Goal: Information Seeking & Learning: Learn about a topic

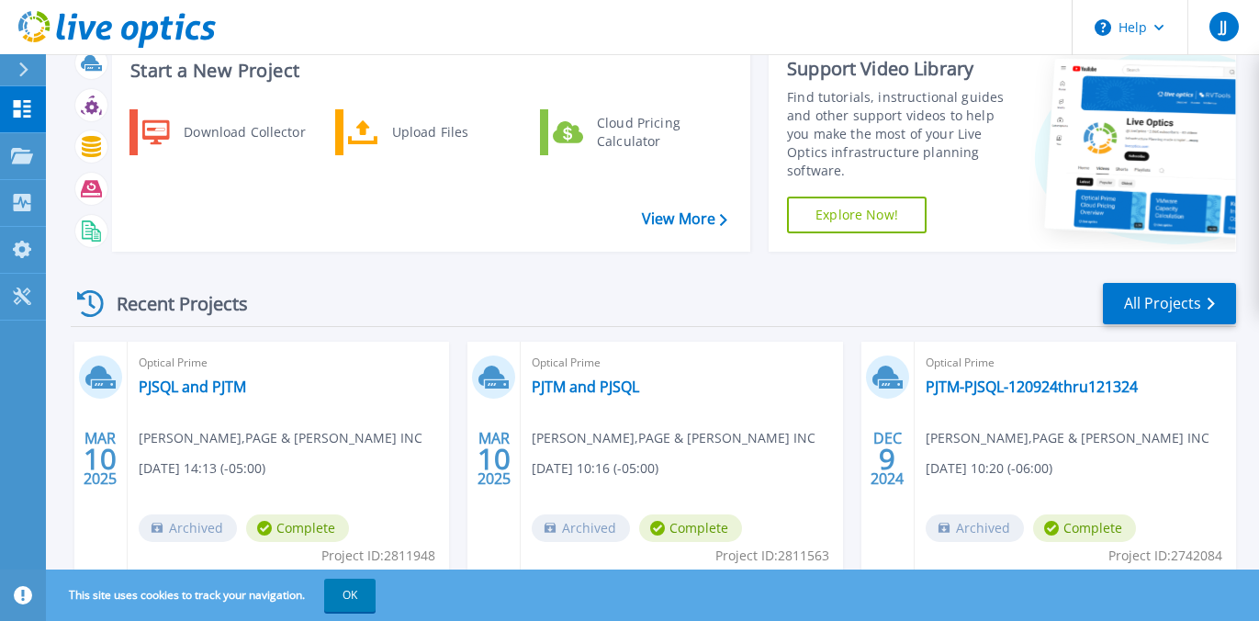
scroll to position [92, 0]
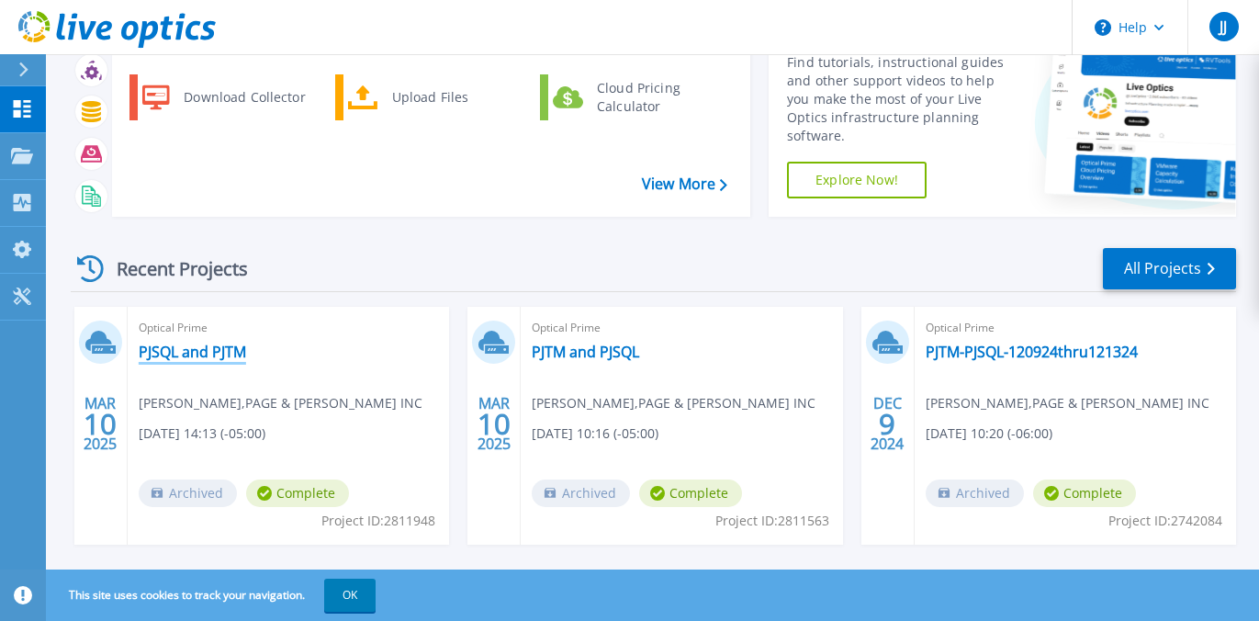
click at [202, 347] on link "PJSQL and PJTM" at bounding box center [192, 352] width 107 height 18
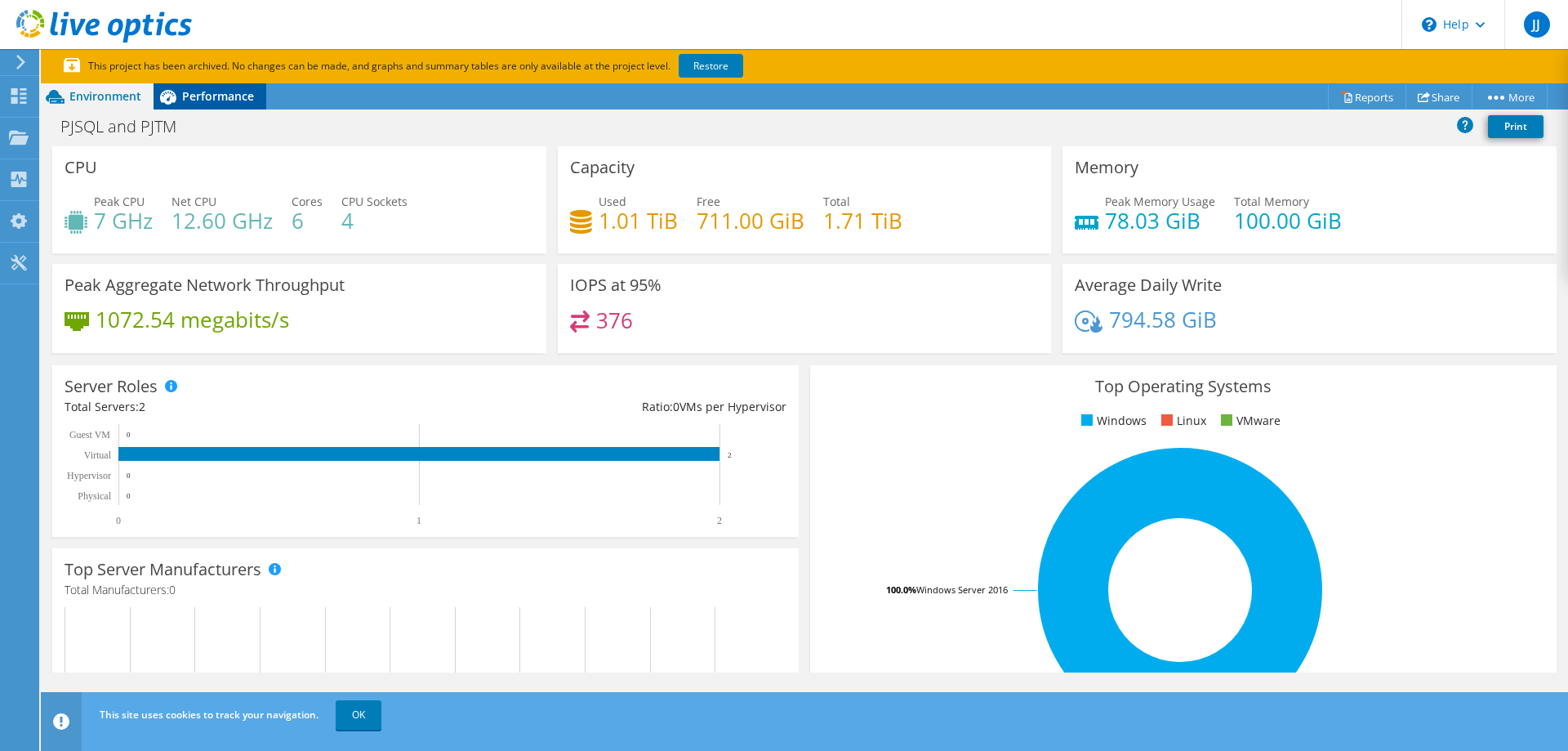
click at [238, 100] on span "Performance" at bounding box center [218, 95] width 72 height 15
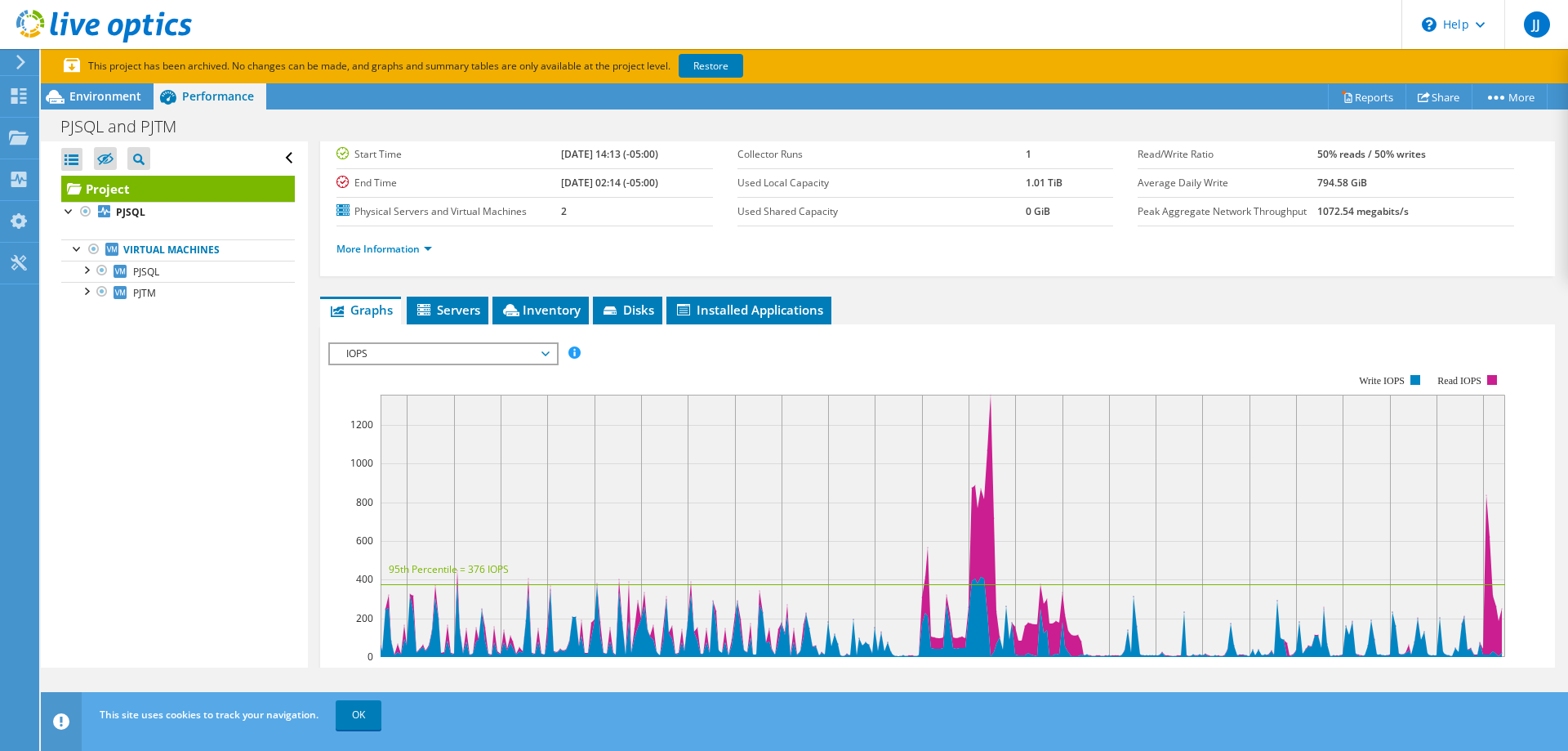
scroll to position [164, 0]
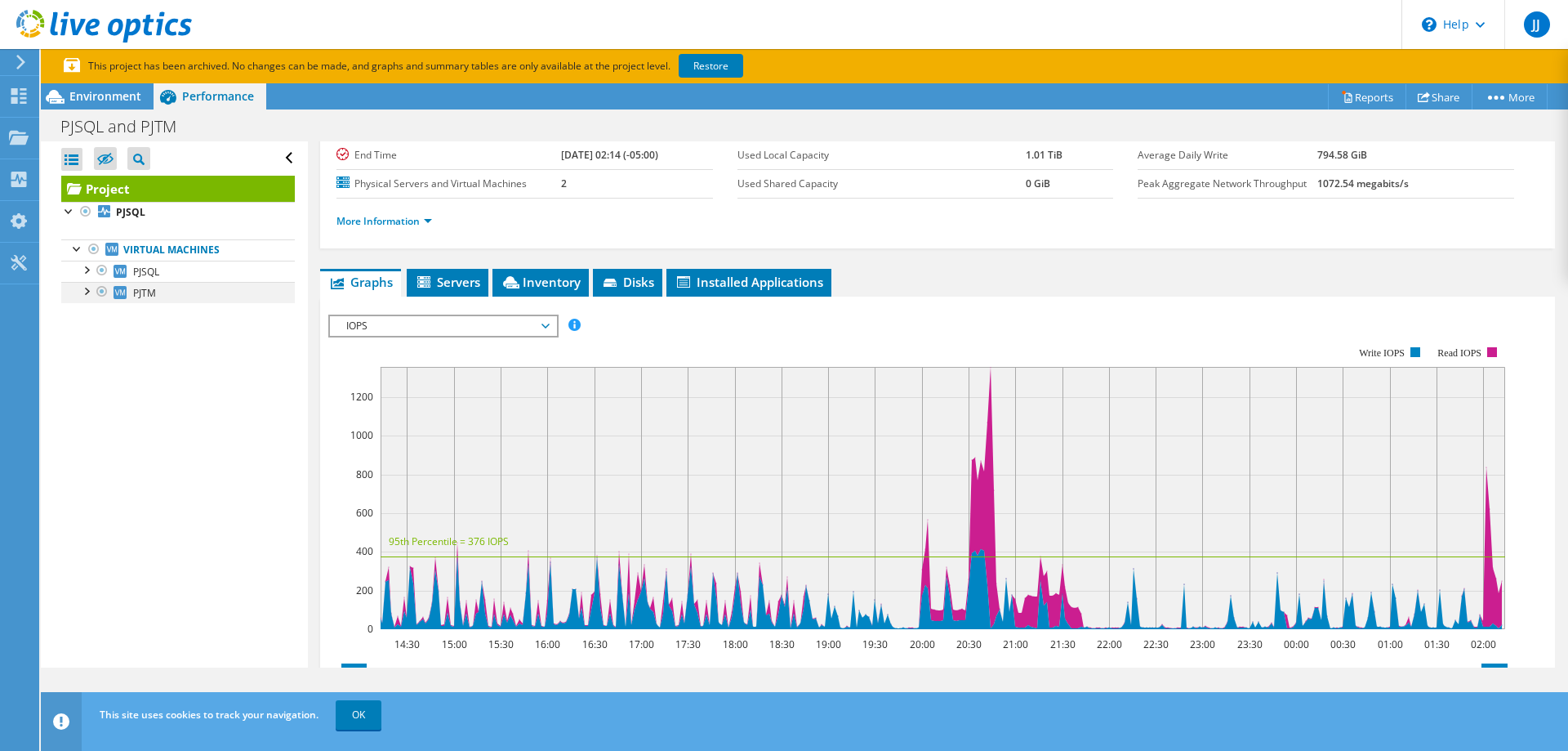
click at [98, 295] on div at bounding box center [102, 292] width 16 height 20
click at [101, 293] on div at bounding box center [102, 292] width 16 height 20
click at [86, 288] on div at bounding box center [85, 290] width 16 height 16
click at [108, 291] on div at bounding box center [102, 292] width 16 height 20
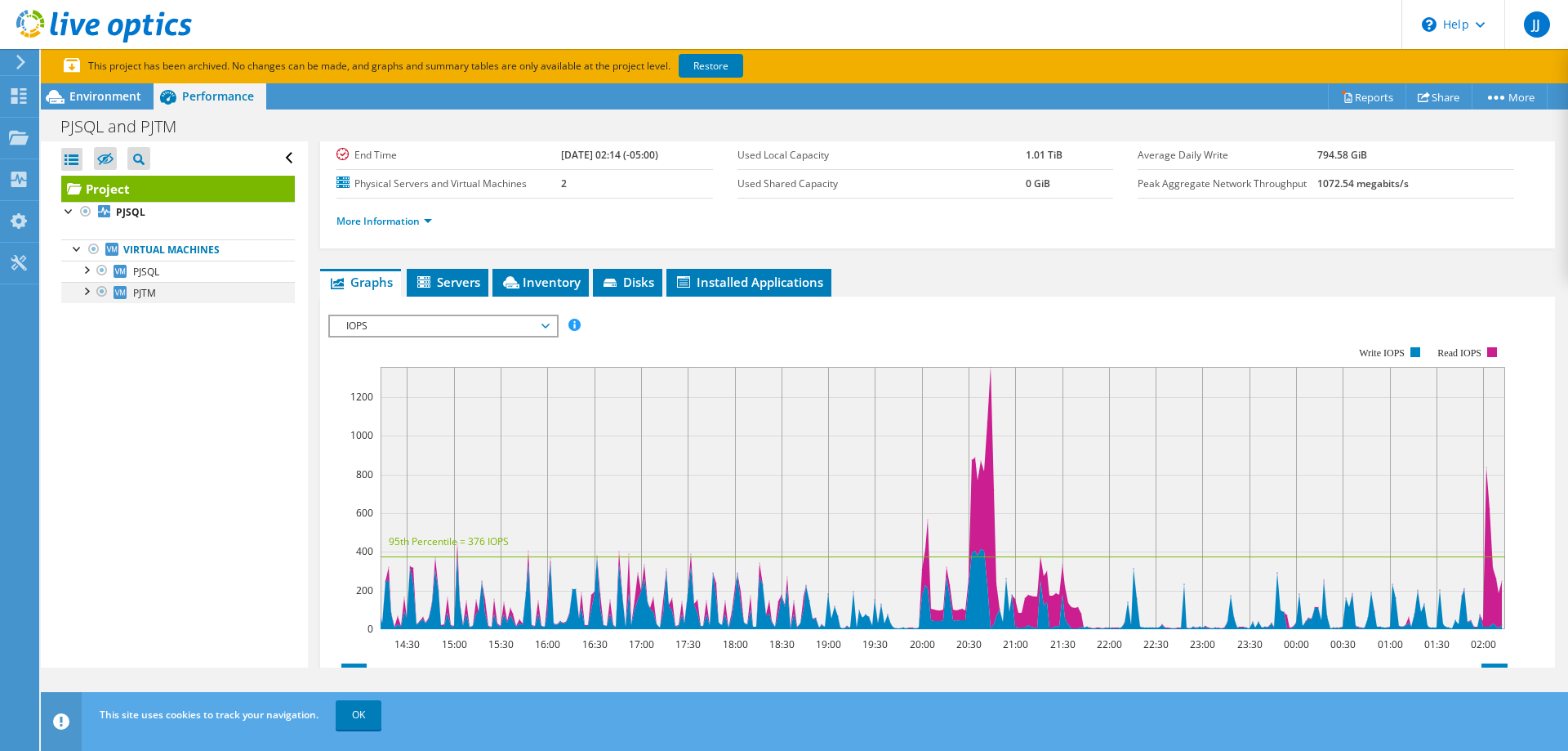
click at [101, 291] on div at bounding box center [102, 292] width 16 height 20
click at [458, 286] on span "Servers" at bounding box center [447, 282] width 65 height 16
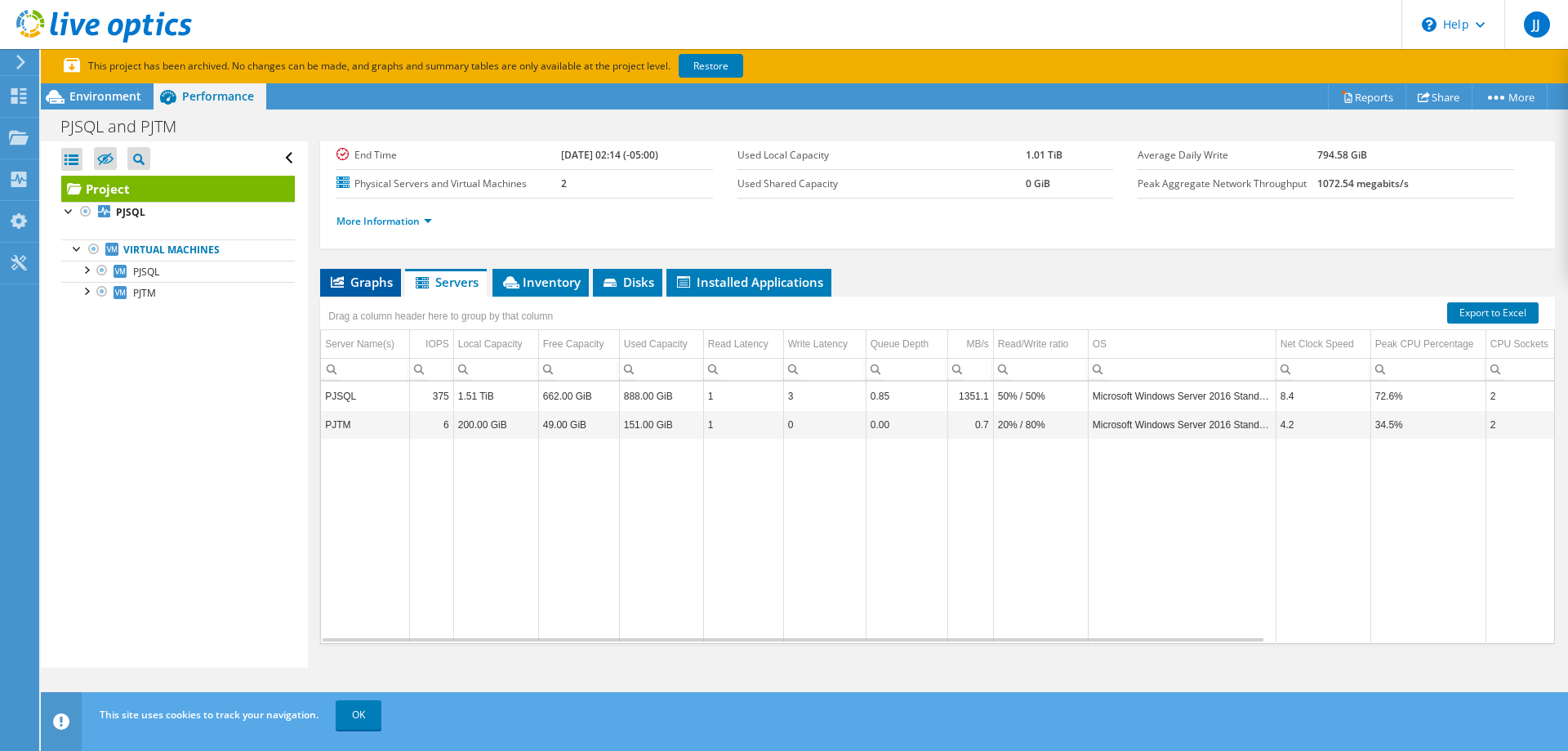
click at [353, 283] on span "Graphs" at bounding box center [360, 282] width 65 height 16
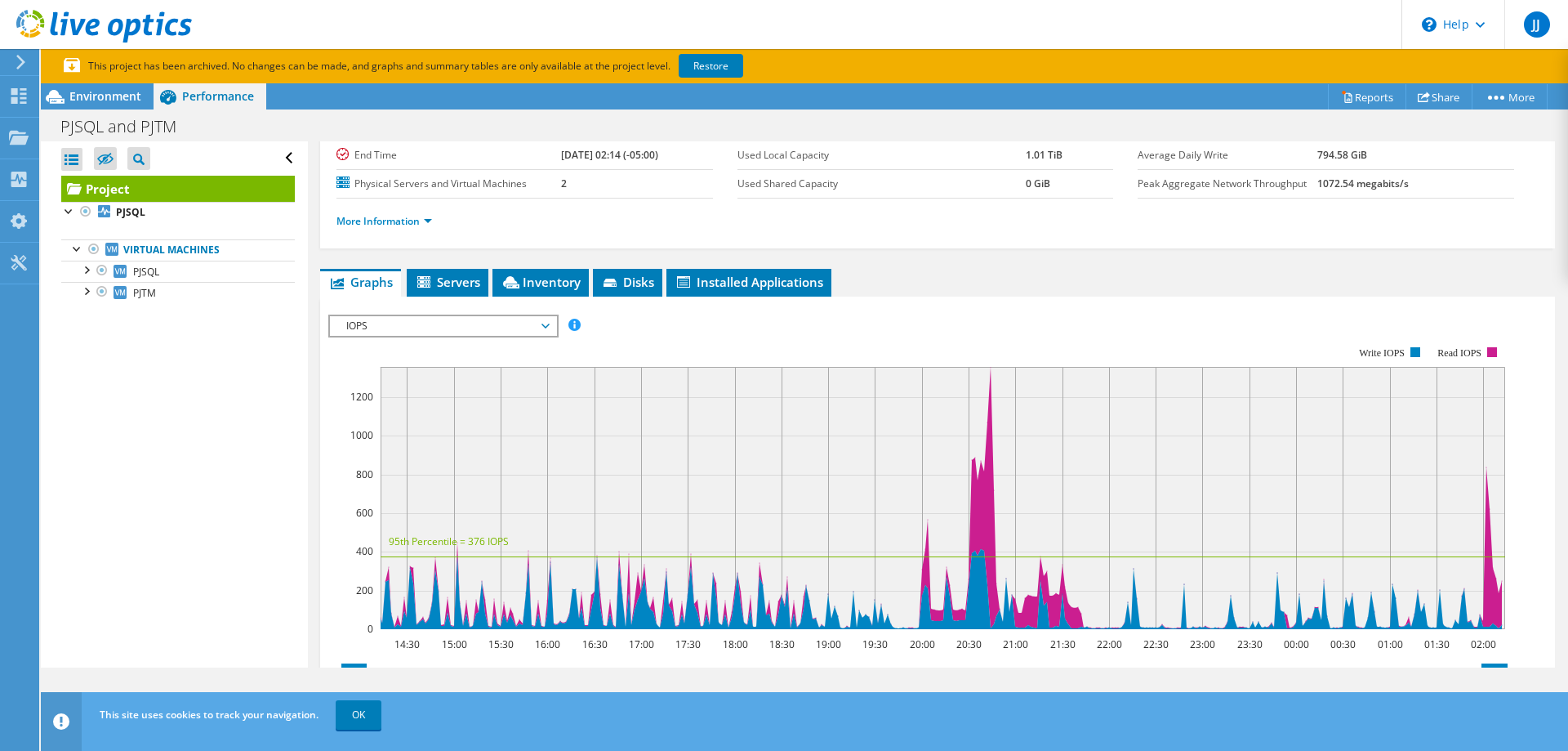
click at [527, 326] on span "IOPS" at bounding box center [443, 326] width 210 height 20
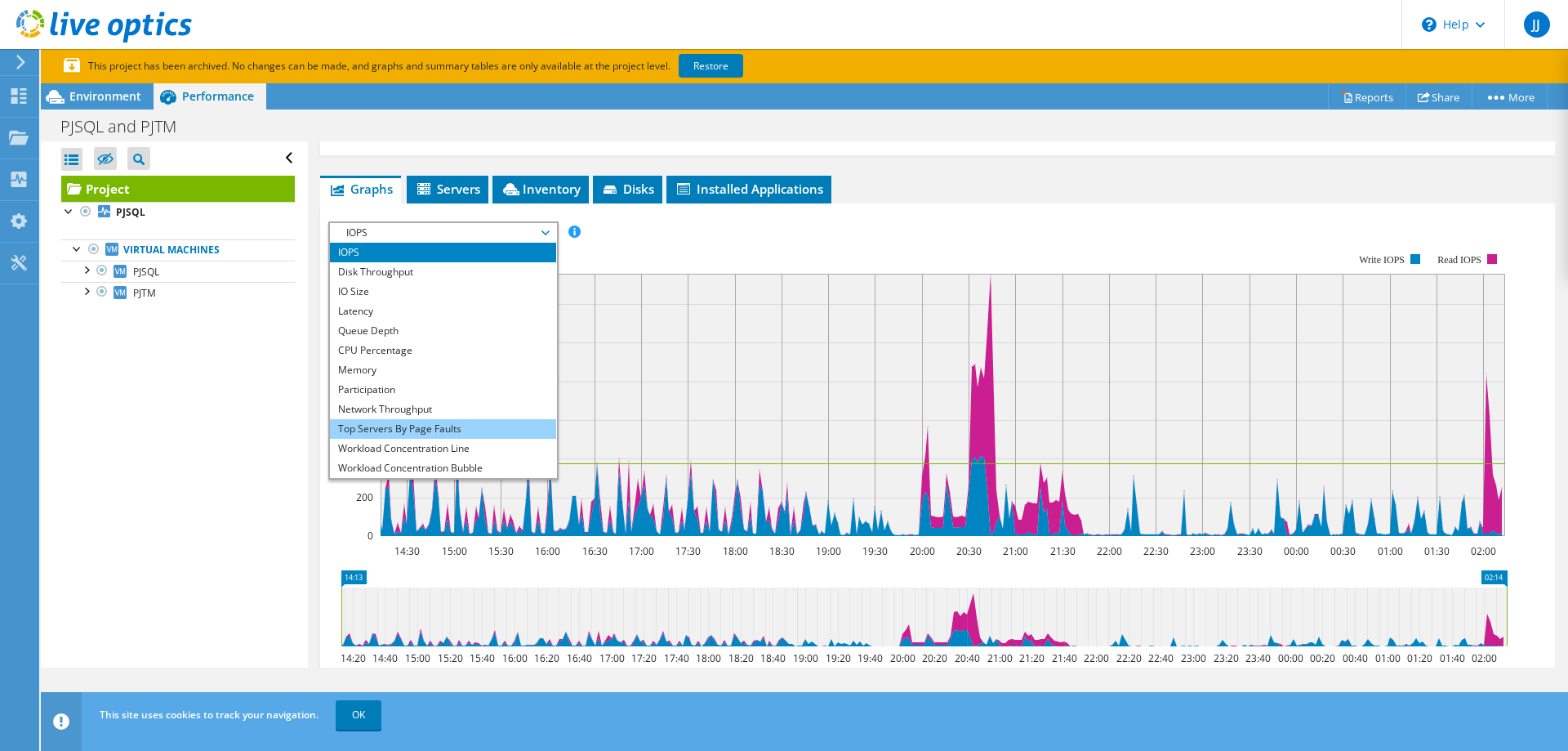
scroll to position [327, 0]
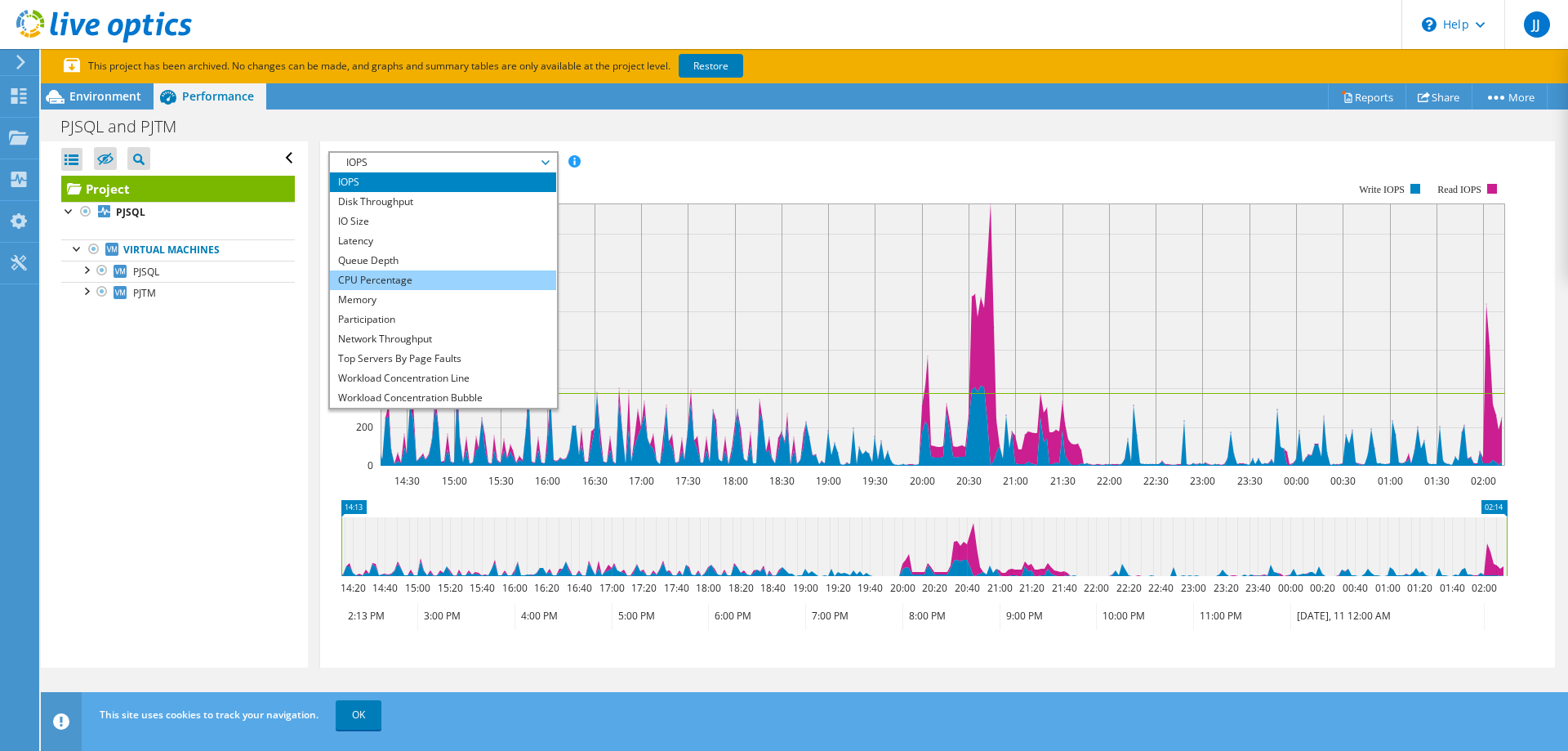
click at [391, 280] on li "CPU Percentage" at bounding box center [443, 280] width 226 height 20
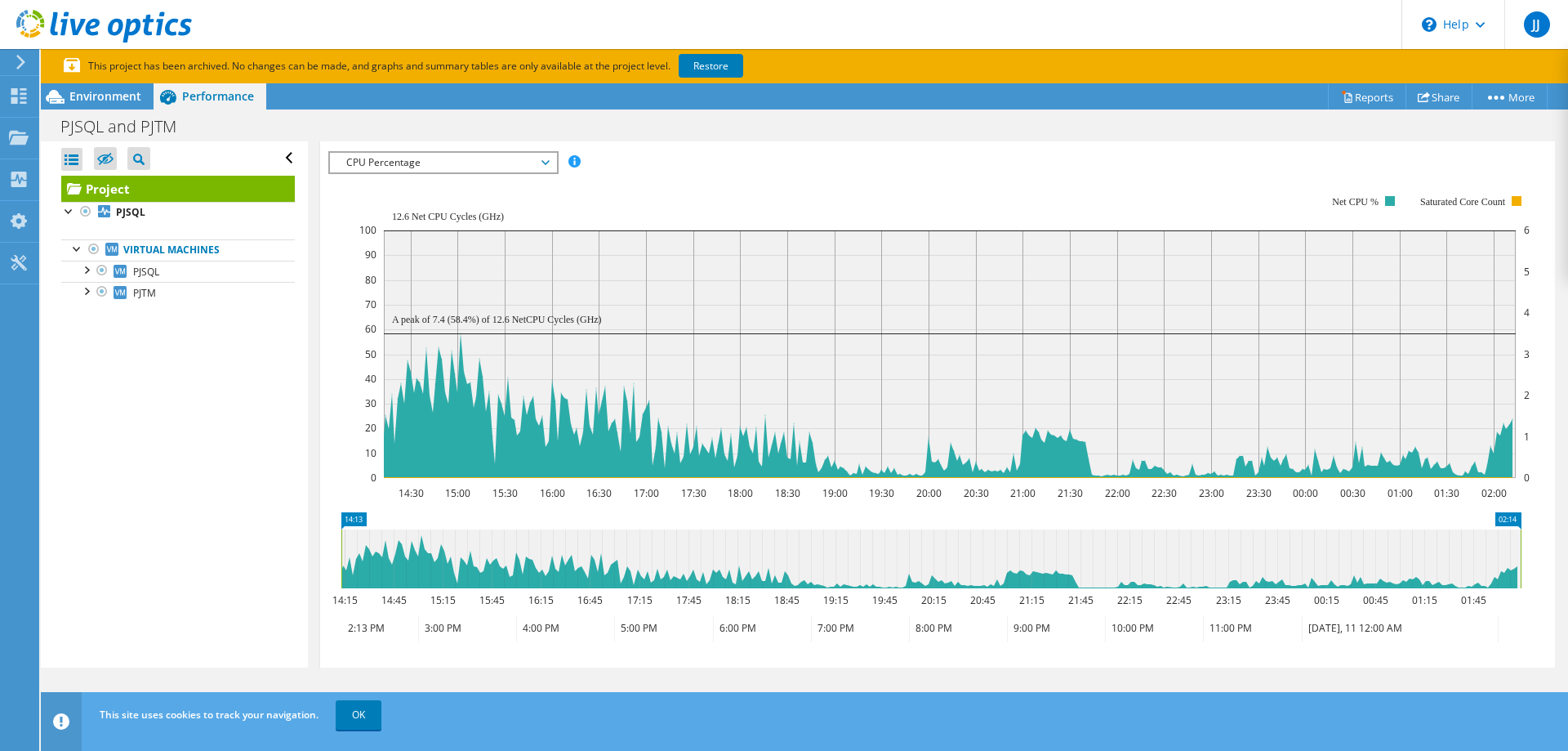
click at [538, 166] on span "CPU Percentage" at bounding box center [443, 163] width 210 height 20
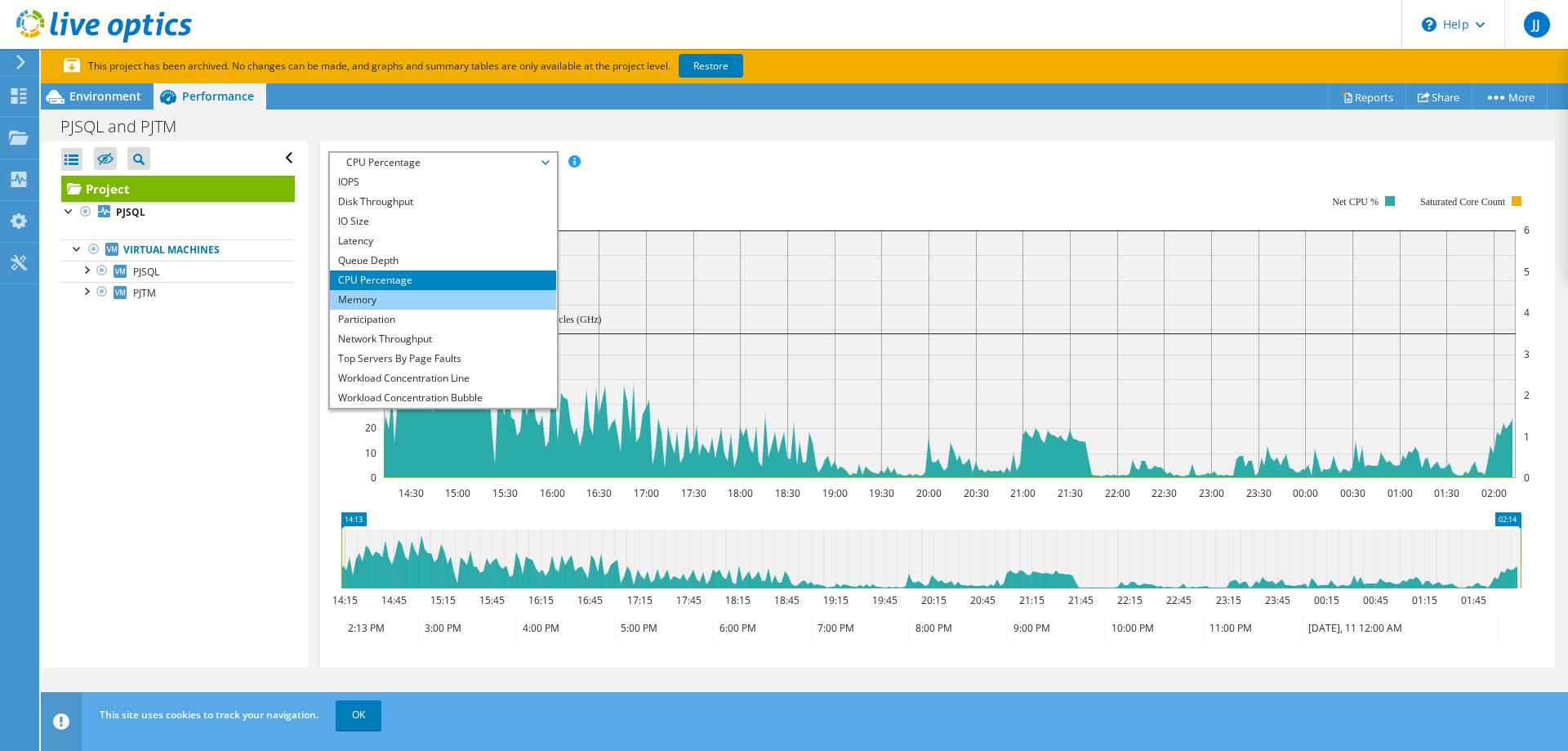
click at [462, 306] on li "Memory" at bounding box center [443, 300] width 226 height 20
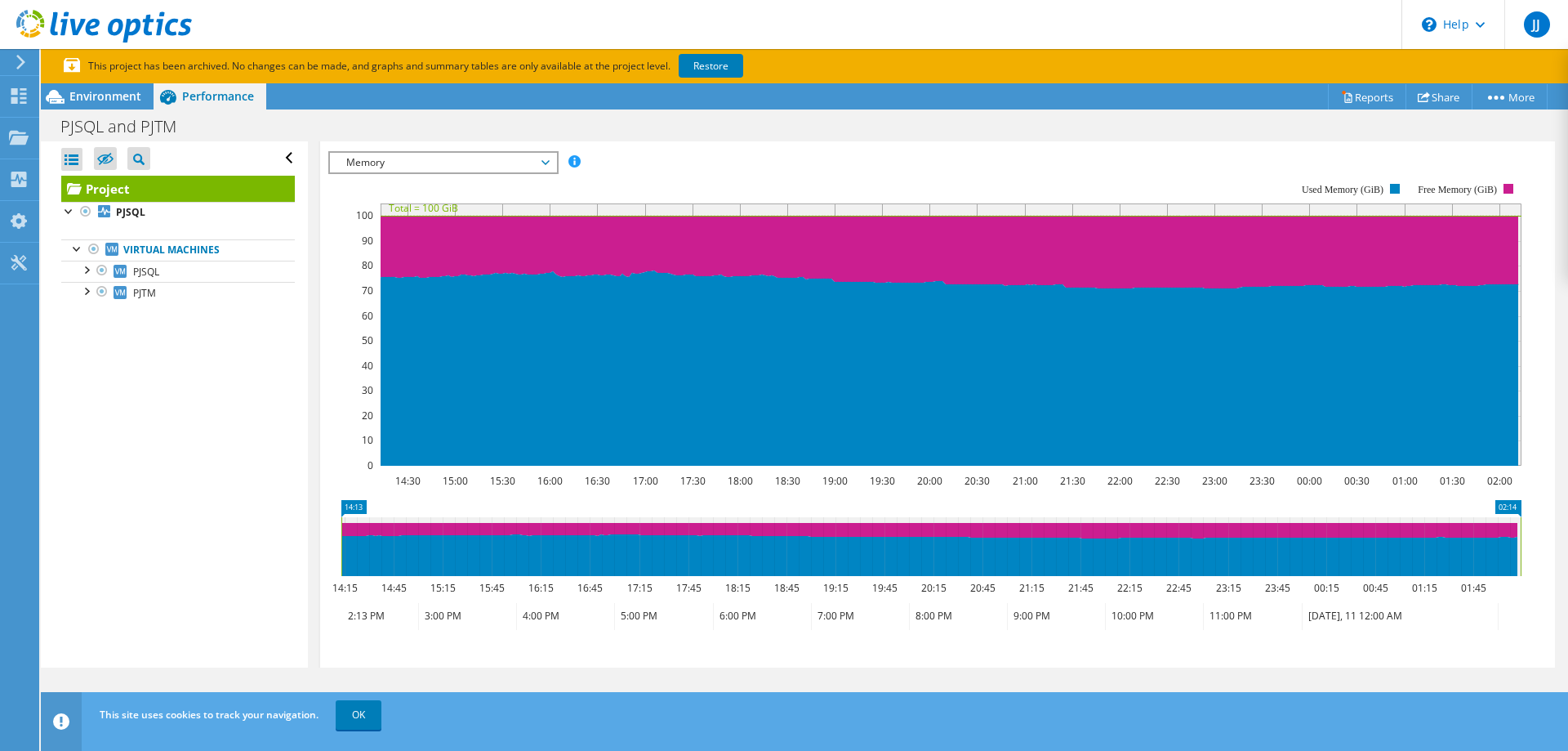
click at [547, 160] on span "Memory" at bounding box center [443, 163] width 210 height 20
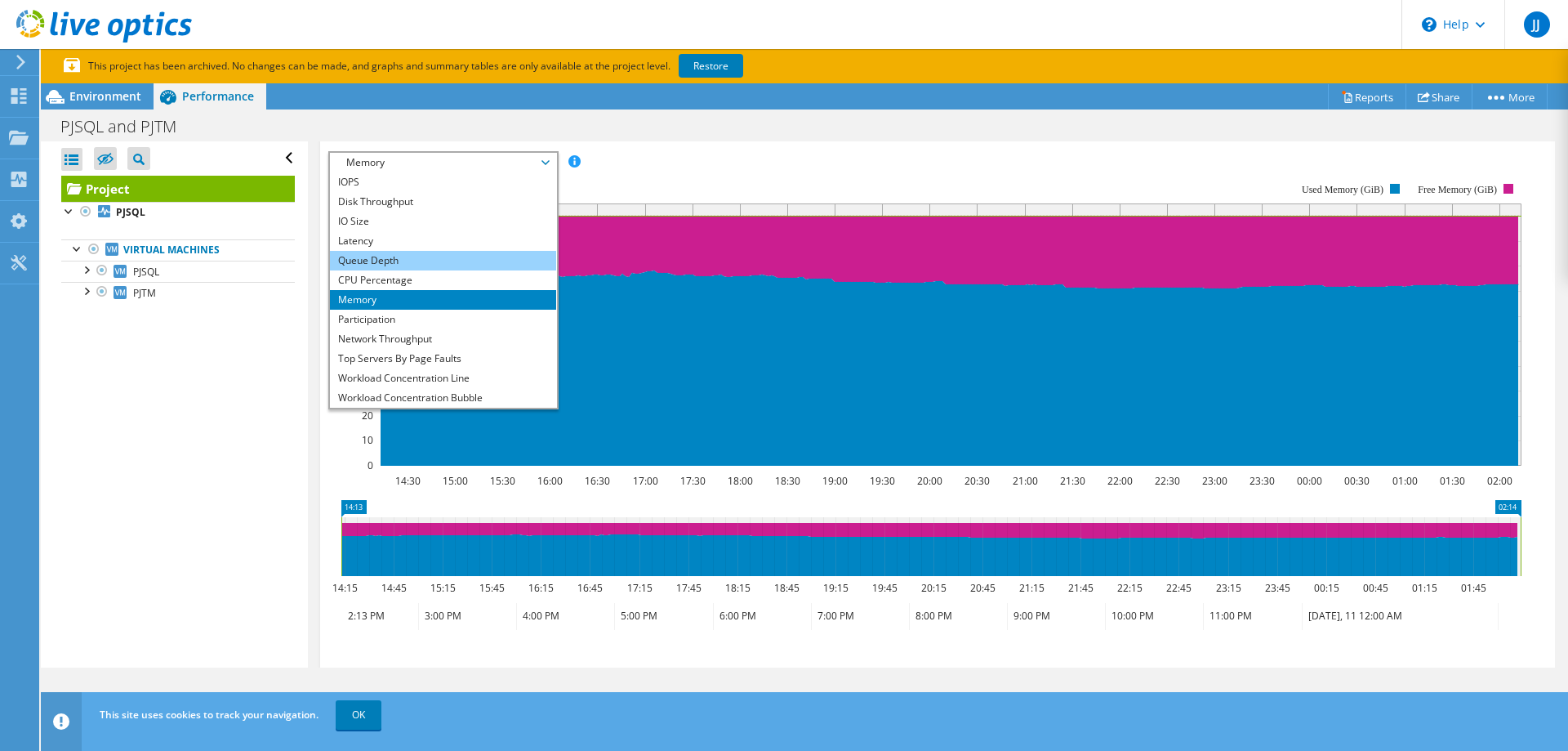
click at [407, 259] on li "Queue Depth" at bounding box center [443, 261] width 226 height 20
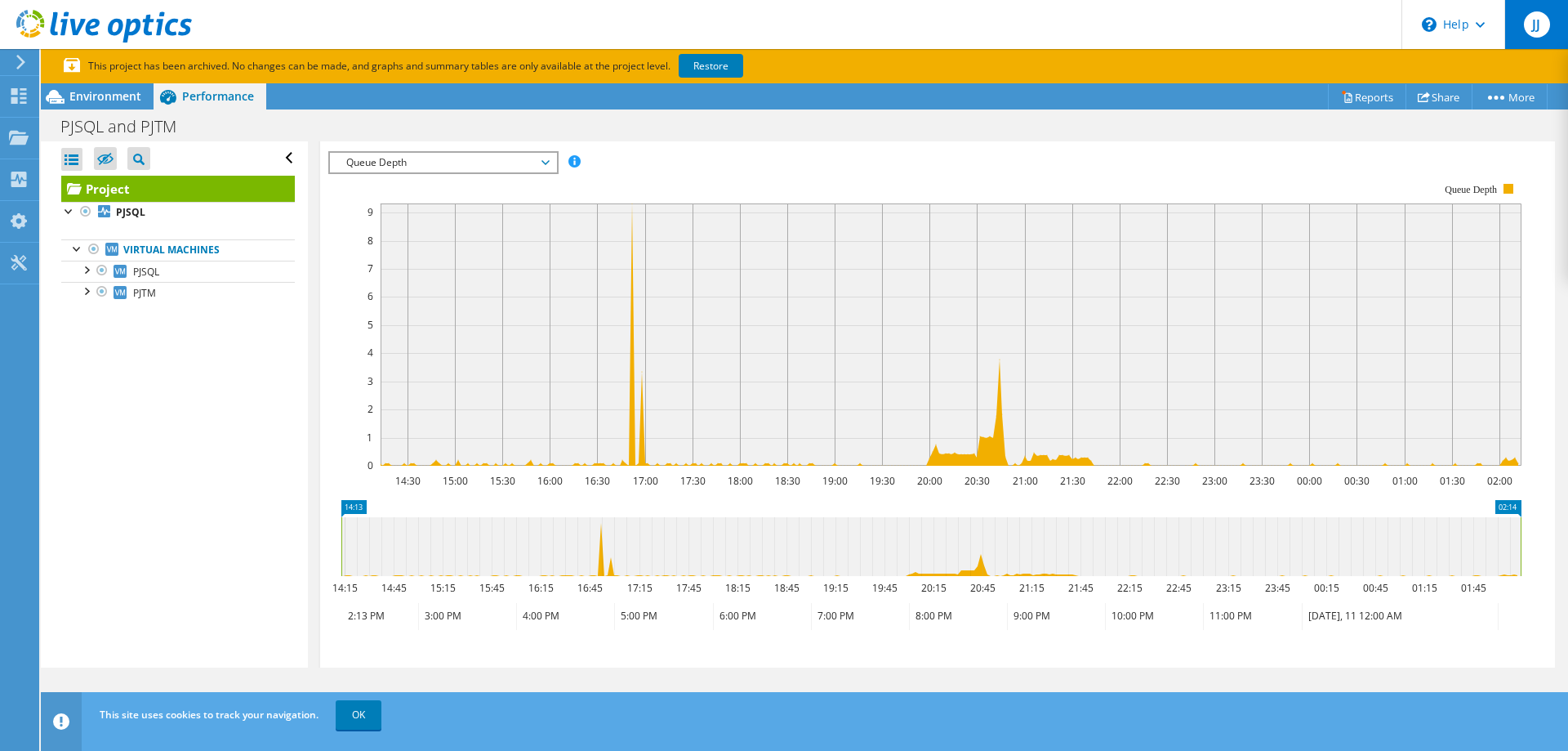
click at [1131, 25] on span "JJ" at bounding box center [1537, 24] width 26 height 26
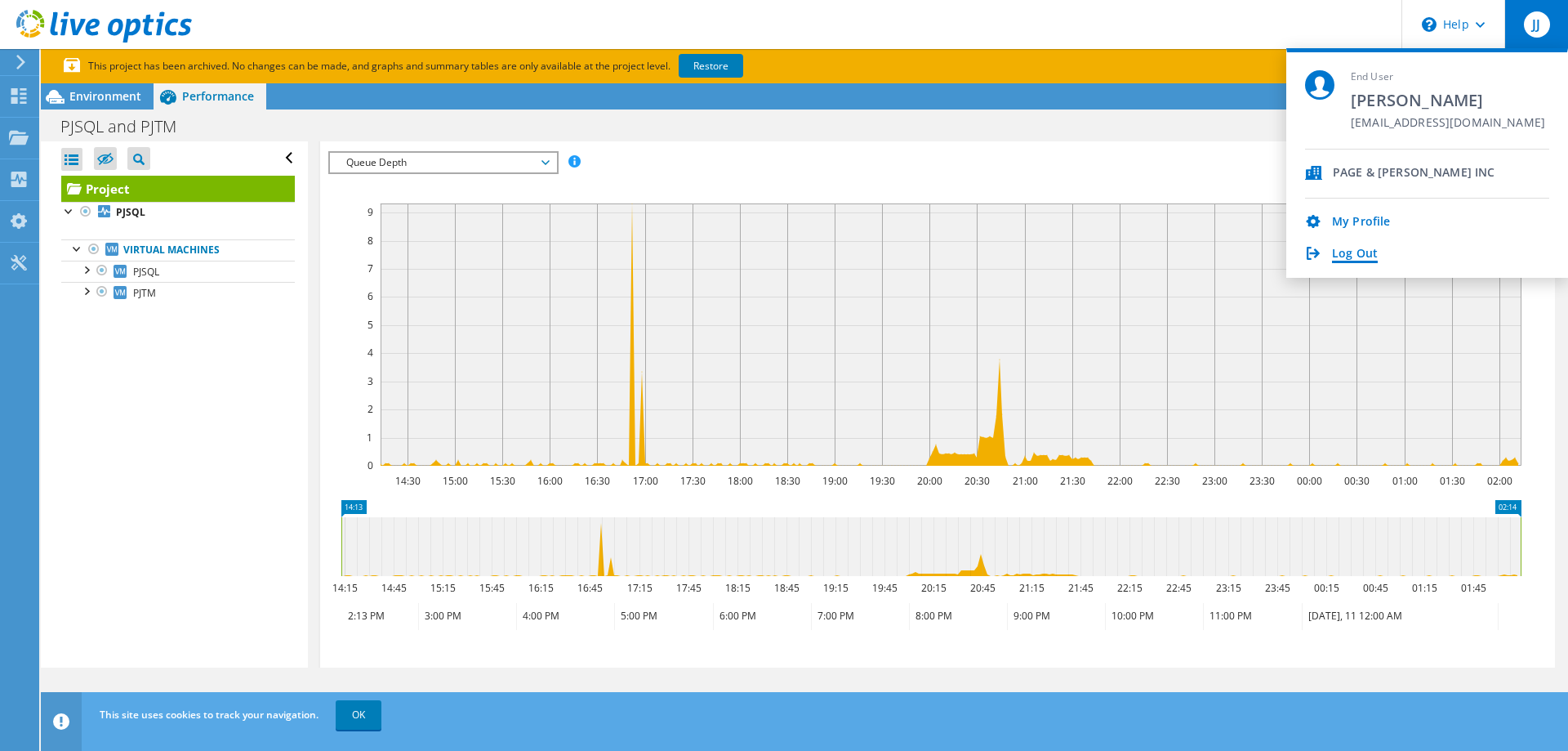
click at [1131, 262] on link "Log Out" at bounding box center [1355, 254] width 45 height 15
